Goal: Find specific page/section: Find specific page/section

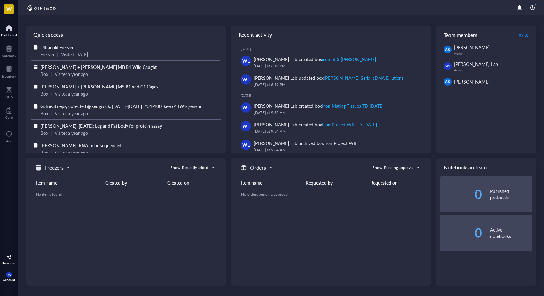
click at [66, 46] on span "Ultracold Freezer" at bounding box center [56, 47] width 33 height 6
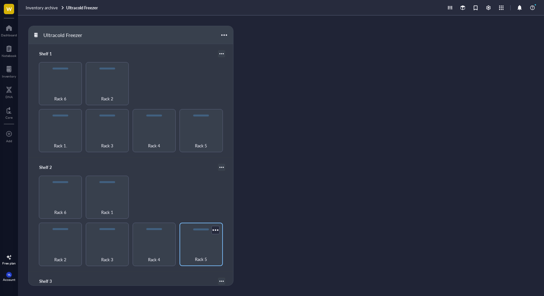
click at [196, 232] on div "Rack 5" at bounding box center [201, 243] width 43 height 43
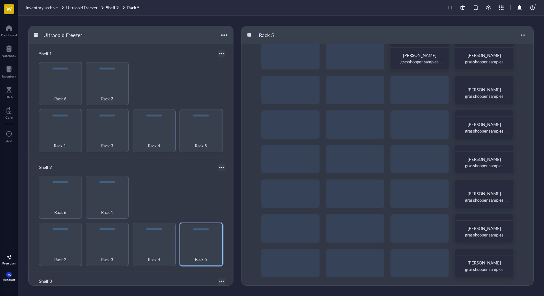
scroll to position [11, 0]
click at [108, 194] on div "Rack 1" at bounding box center [107, 196] width 43 height 43
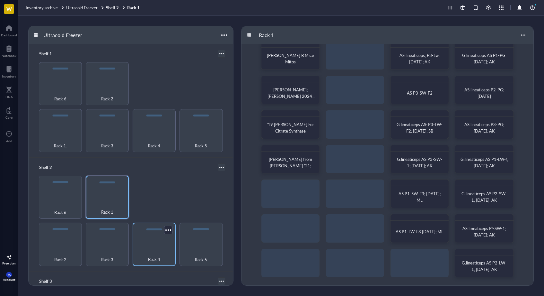
click at [162, 239] on div "Rack 4" at bounding box center [154, 243] width 43 height 43
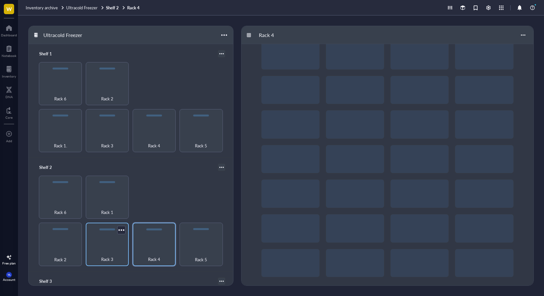
click at [114, 237] on div "Rack 3" at bounding box center [107, 243] width 43 height 43
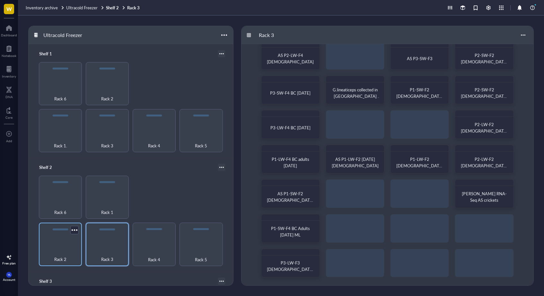
click at [59, 230] on div "Rack 2" at bounding box center [60, 243] width 43 height 43
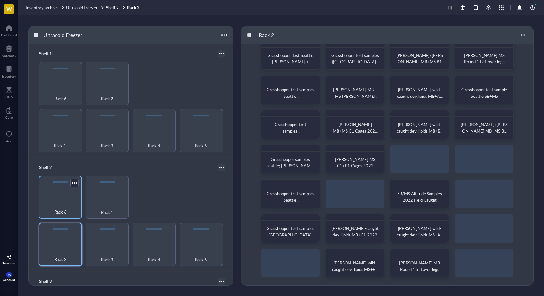
click at [63, 201] on div "Rack 6" at bounding box center [60, 208] width 37 height 14
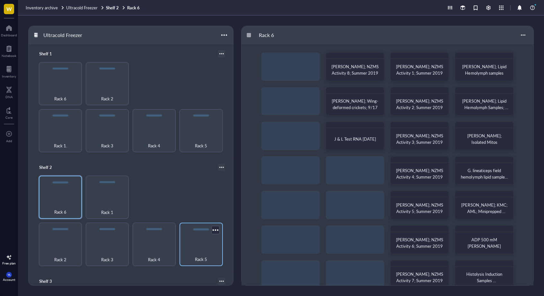
click at [200, 255] on span "Rack 5" at bounding box center [201, 258] width 12 height 7
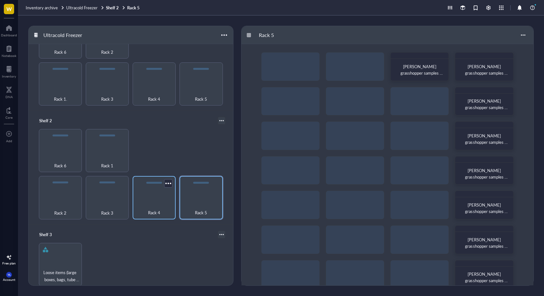
click at [146, 206] on div "Rack 4" at bounding box center [154, 209] width 37 height 14
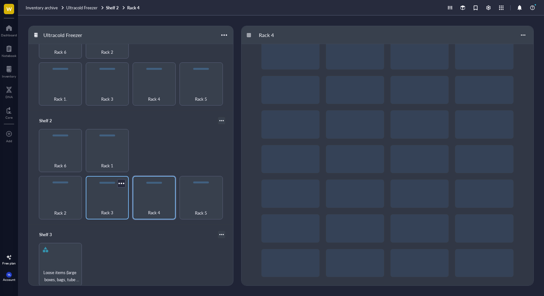
scroll to position [11, 0]
click at [106, 202] on div "Rack 3" at bounding box center [107, 209] width 37 height 14
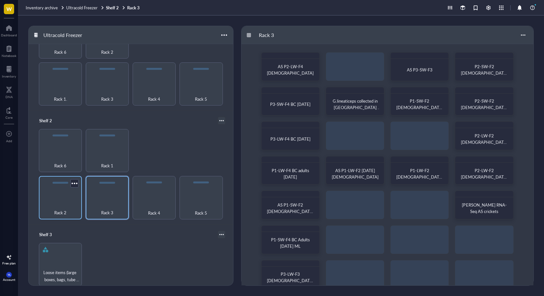
click at [71, 205] on div "Rack 2" at bounding box center [60, 209] width 37 height 14
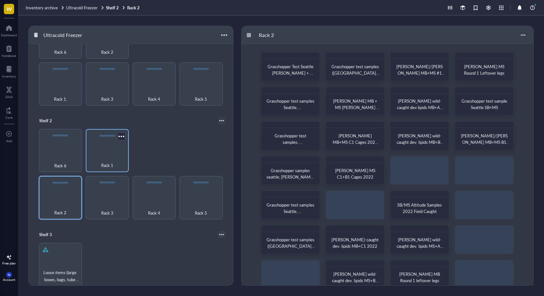
click at [98, 155] on div "Rack 1" at bounding box center [107, 162] width 37 height 14
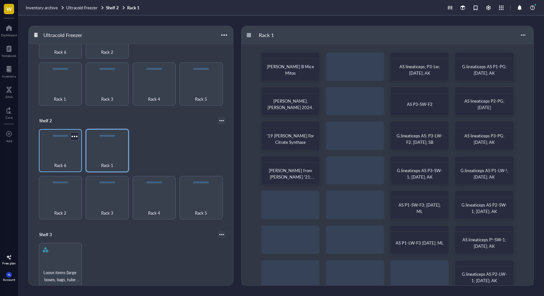
click at [56, 155] on div "Rack 6" at bounding box center [60, 162] width 37 height 14
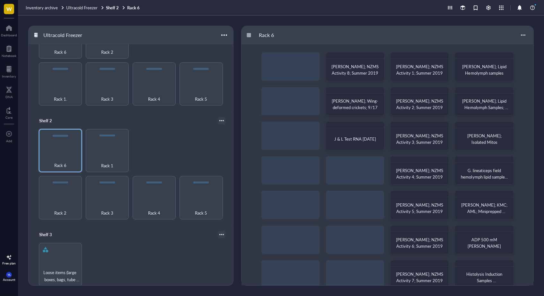
scroll to position [8, 0]
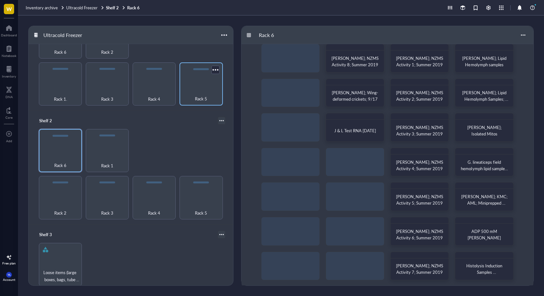
click at [198, 82] on div "Rack 5" at bounding box center [201, 83] width 43 height 43
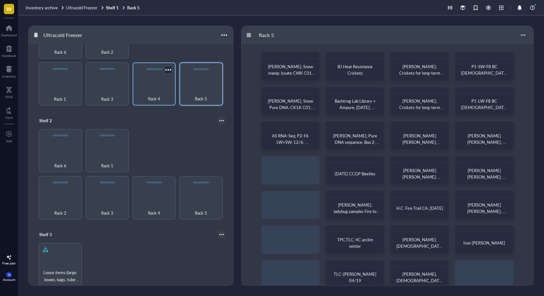
click at [156, 93] on div "Rack 4" at bounding box center [154, 95] width 37 height 14
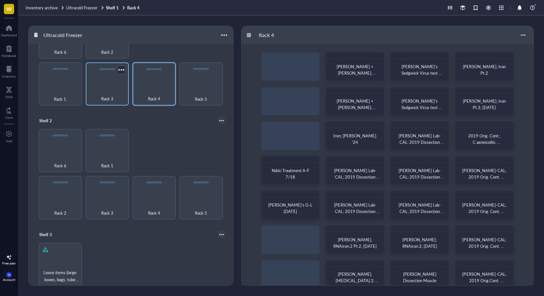
click at [111, 86] on div "Rack 3" at bounding box center [107, 83] width 43 height 43
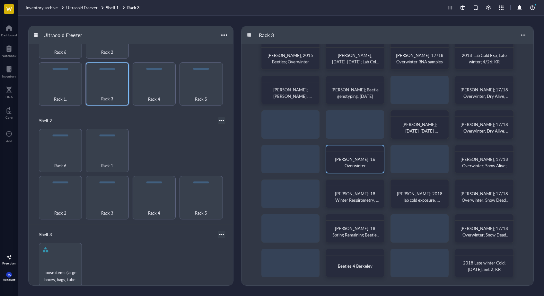
scroll to position [11, 0]
click at [67, 95] on div "Rack 1." at bounding box center [60, 95] width 37 height 14
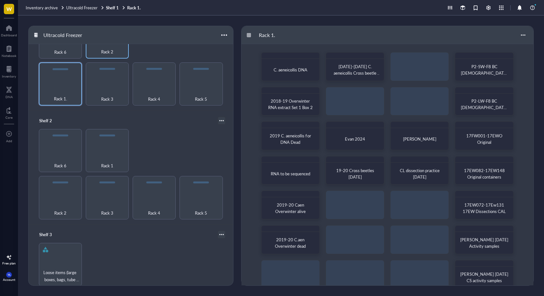
click at [101, 49] on span "Rack 2" at bounding box center [107, 51] width 12 height 7
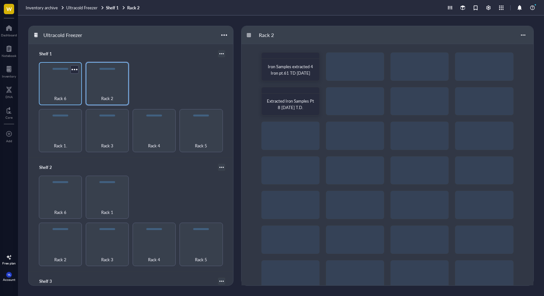
drag, startPoint x: 29, startPoint y: 84, endPoint x: 56, endPoint y: 84, distance: 27.0
click at [29, 84] on div "Shelf 1 Rack 1. Rack 3 Rack 4 Rack 5 Rack 6 Rack 2" at bounding box center [131, 100] width 205 height 113
click at [61, 84] on div "Rack 6" at bounding box center [60, 83] width 43 height 43
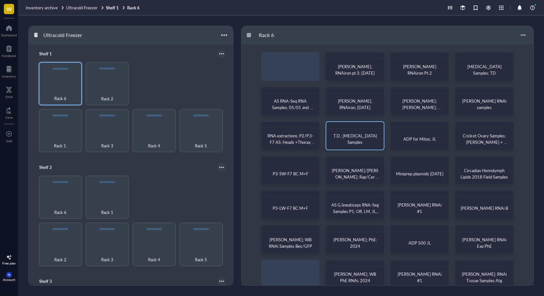
scroll to position [2, 0]
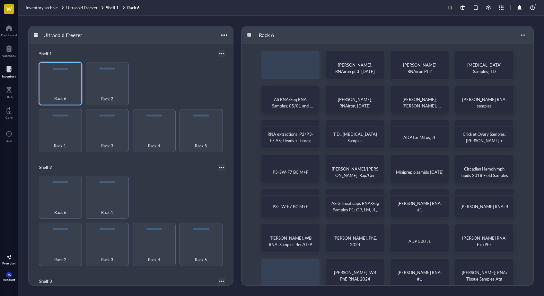
click at [7, 73] on div at bounding box center [9, 69] width 14 height 10
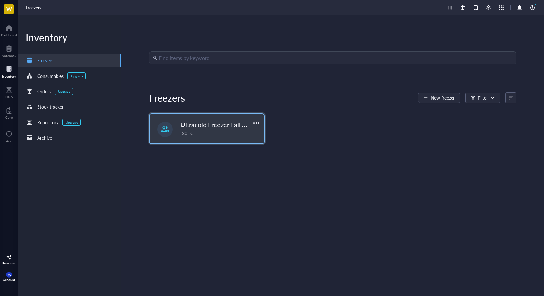
click at [235, 128] on span "Ultracold Freezer Fall 2025" at bounding box center [219, 124] width 77 height 9
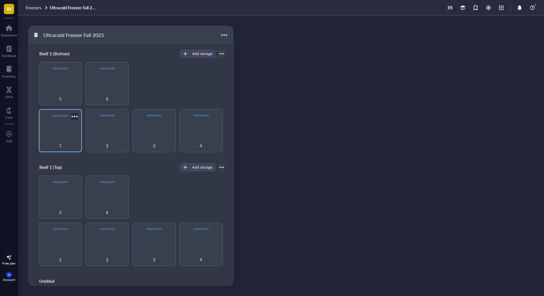
click at [70, 126] on div "1" at bounding box center [60, 130] width 43 height 43
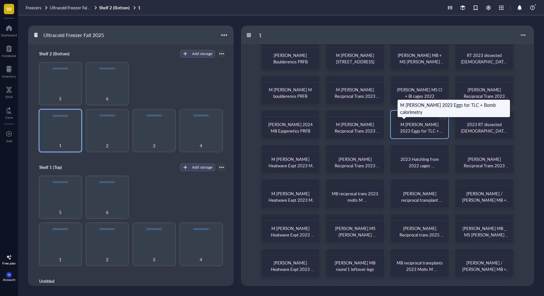
scroll to position [11, 0]
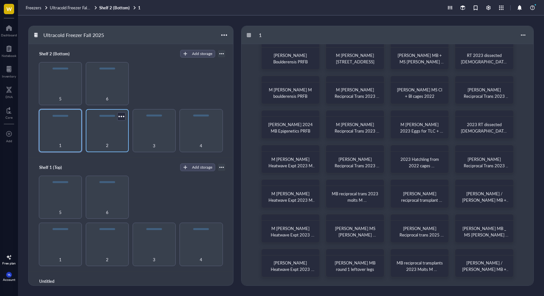
click at [112, 123] on div "2" at bounding box center [107, 130] width 43 height 43
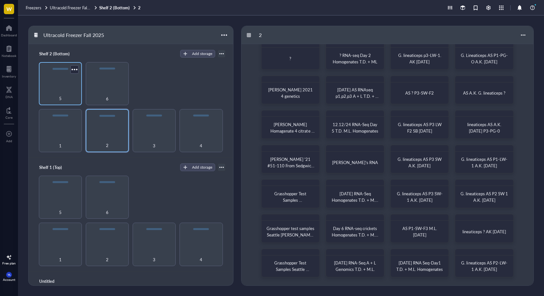
click at [63, 88] on div "5" at bounding box center [60, 95] width 37 height 14
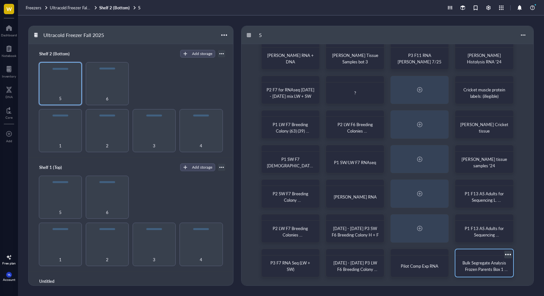
click at [493, 266] on span "Bulk Segregate Analysis Frozen Parents Box 1 L.M. V.F." at bounding box center [485, 268] width 45 height 19
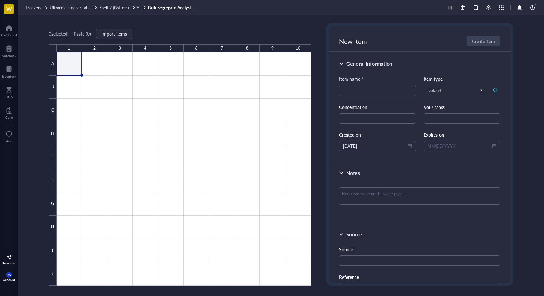
click at [187, 8] on link "Bulk Segregate Analysis Frozen Parents Box 1 L.M. V.F." at bounding box center [172, 8] width 48 height 6
click at [192, 8] on link "Bulk Segregate Analysis Frozen Parents Box 1 L.M. V.F." at bounding box center [172, 8] width 48 height 6
click at [144, 7] on div at bounding box center [144, 7] width 4 height 4
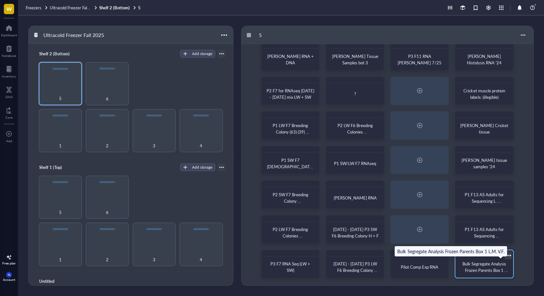
scroll to position [11, 0]
